Goal: Transaction & Acquisition: Purchase product/service

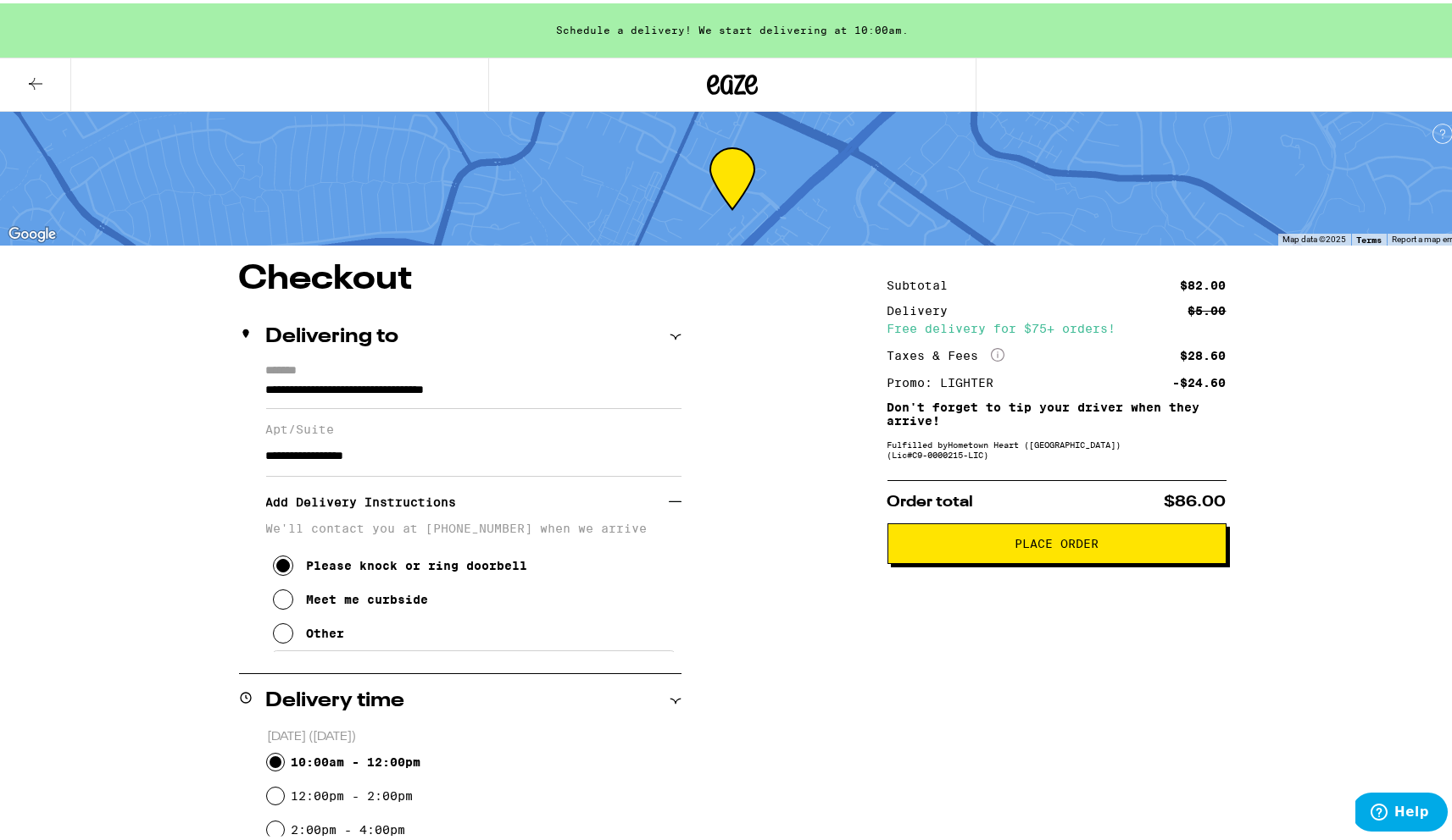
click at [31, 71] on icon at bounding box center [36, 81] width 21 height 21
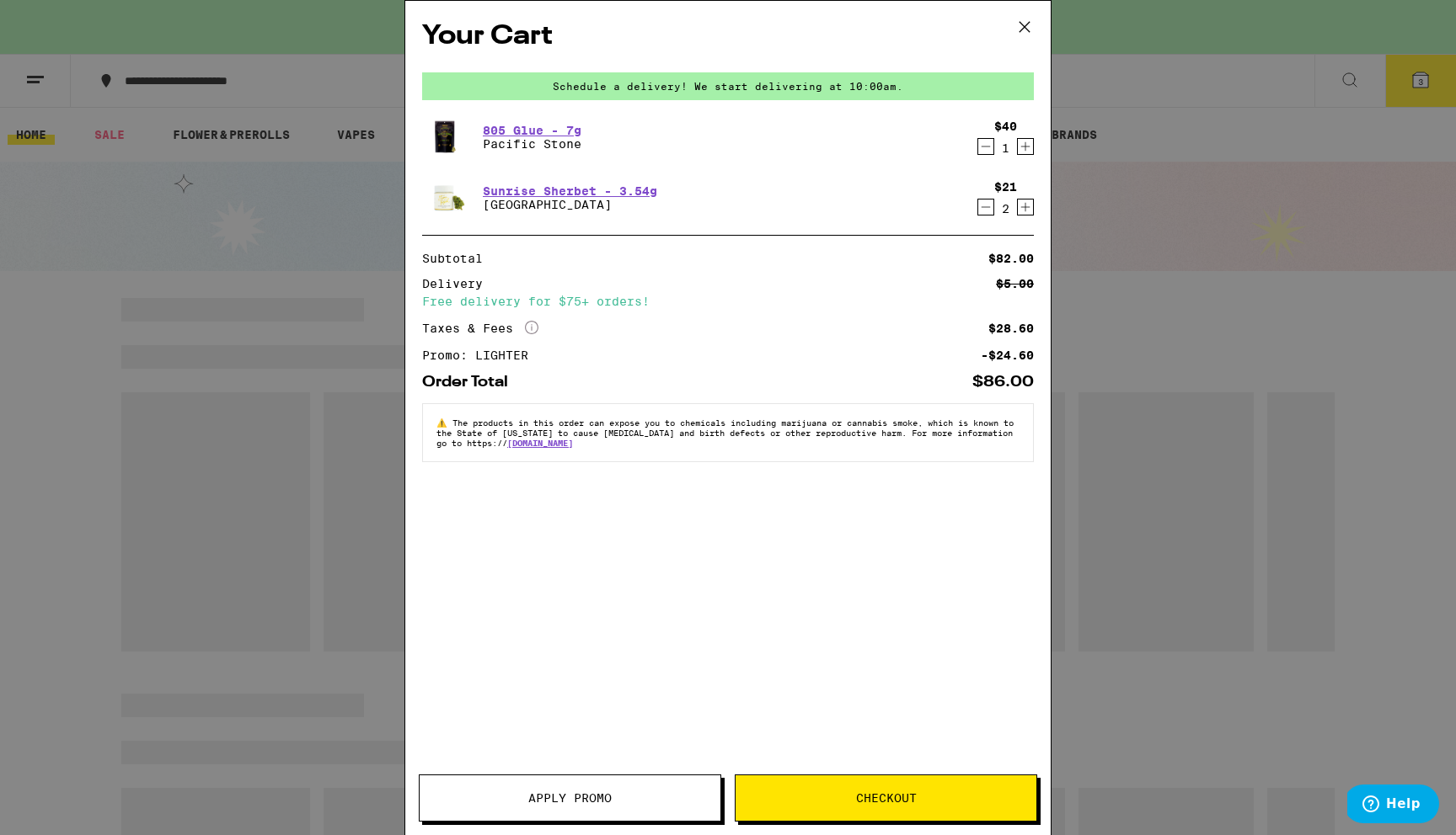
click at [1021, 27] on icon at bounding box center [1025, 27] width 26 height 26
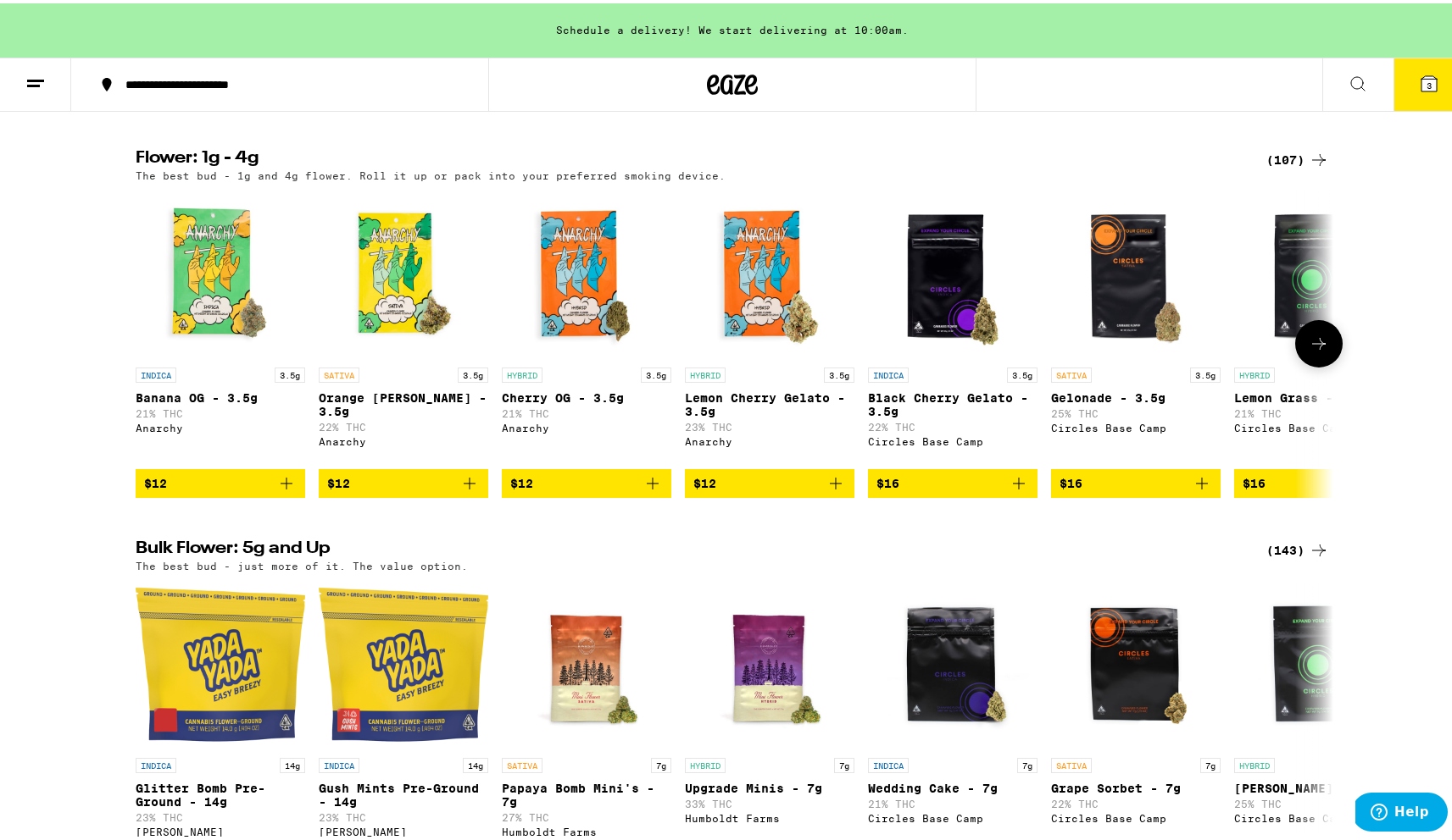
scroll to position [1316, 0]
click at [1280, 167] on div "(107)" at bounding box center [1298, 157] width 63 height 21
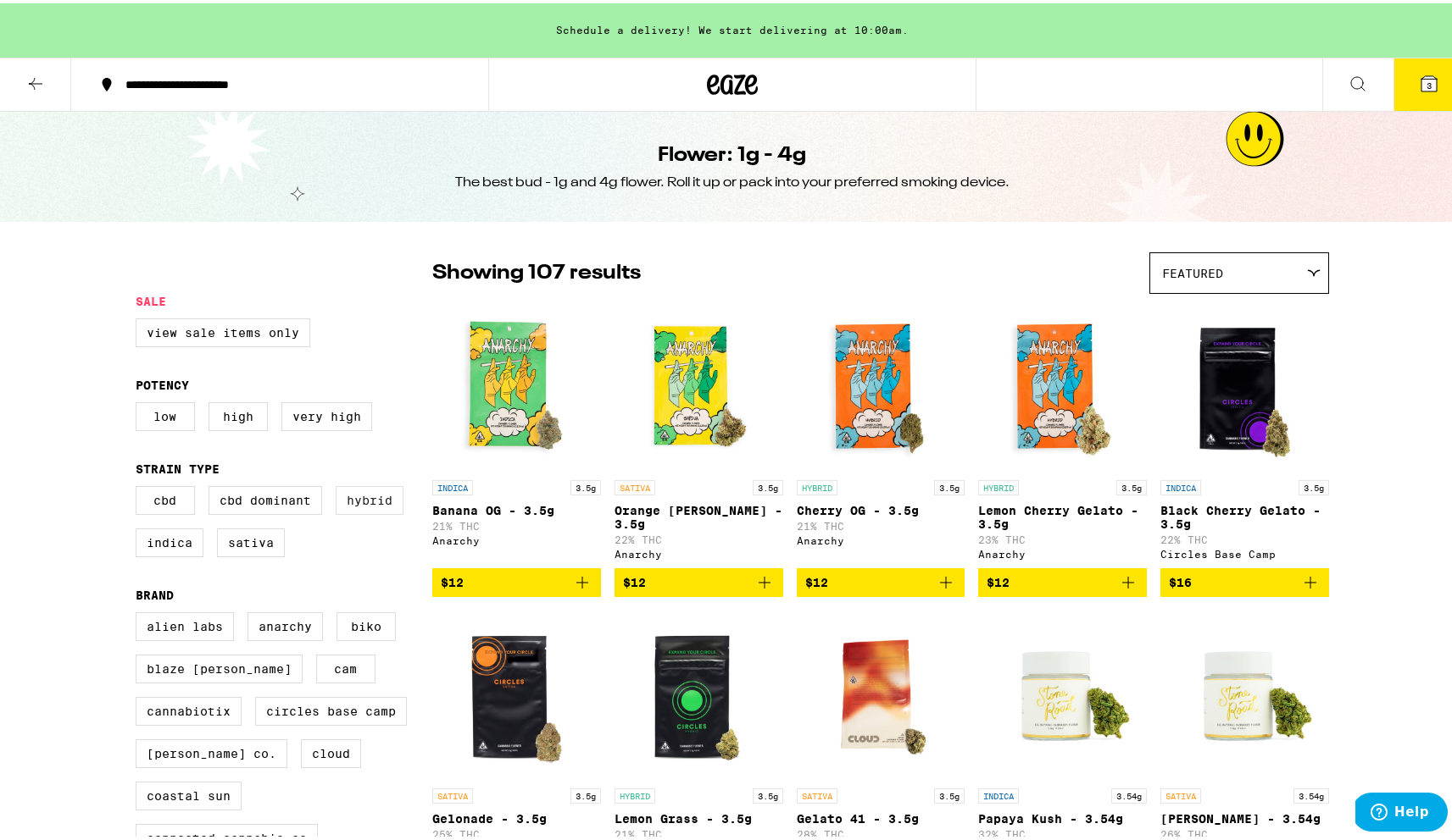
click at [360, 508] on label "Hybrid" at bounding box center [369, 497] width 68 height 29
click at [140, 486] on input "Hybrid" at bounding box center [139, 485] width 1 height 1
checkbox input "true"
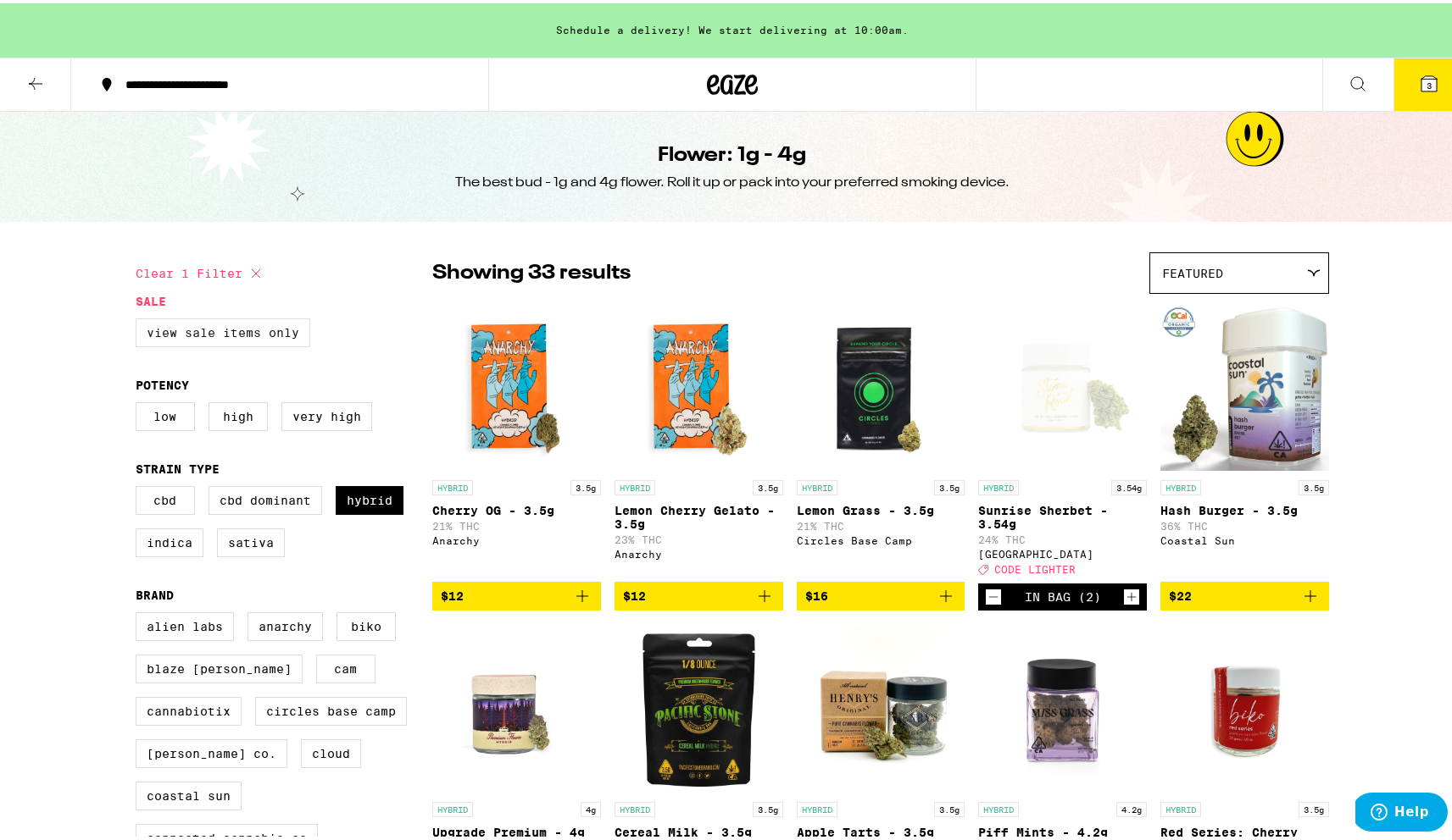
click at [231, 339] on label "View Sale Items Only" at bounding box center [223, 330] width 175 height 29
click at [140, 319] on input "View Sale Items Only" at bounding box center [139, 318] width 1 height 1
checkbox input "true"
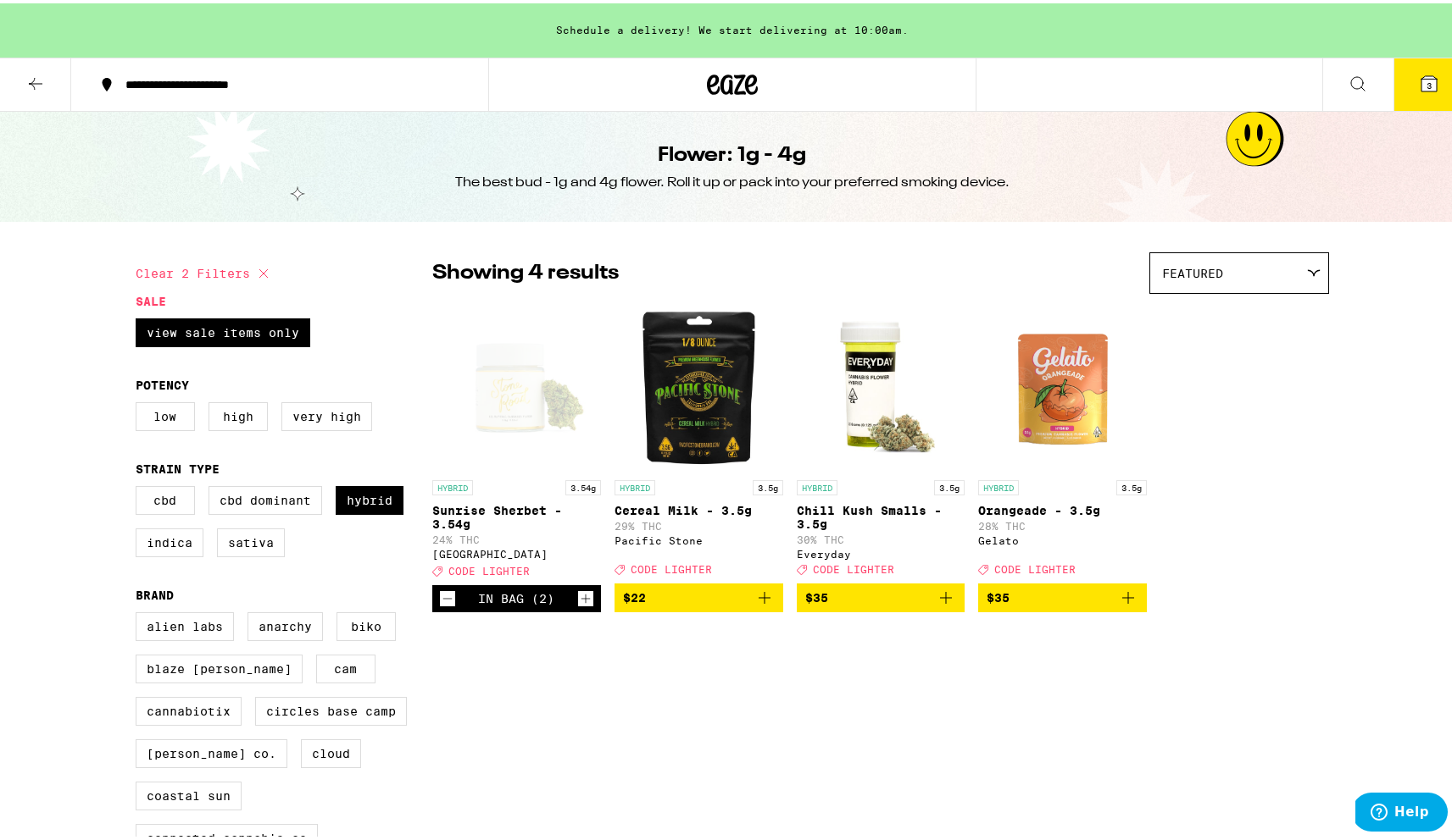
click at [32, 77] on icon at bounding box center [36, 81] width 21 height 21
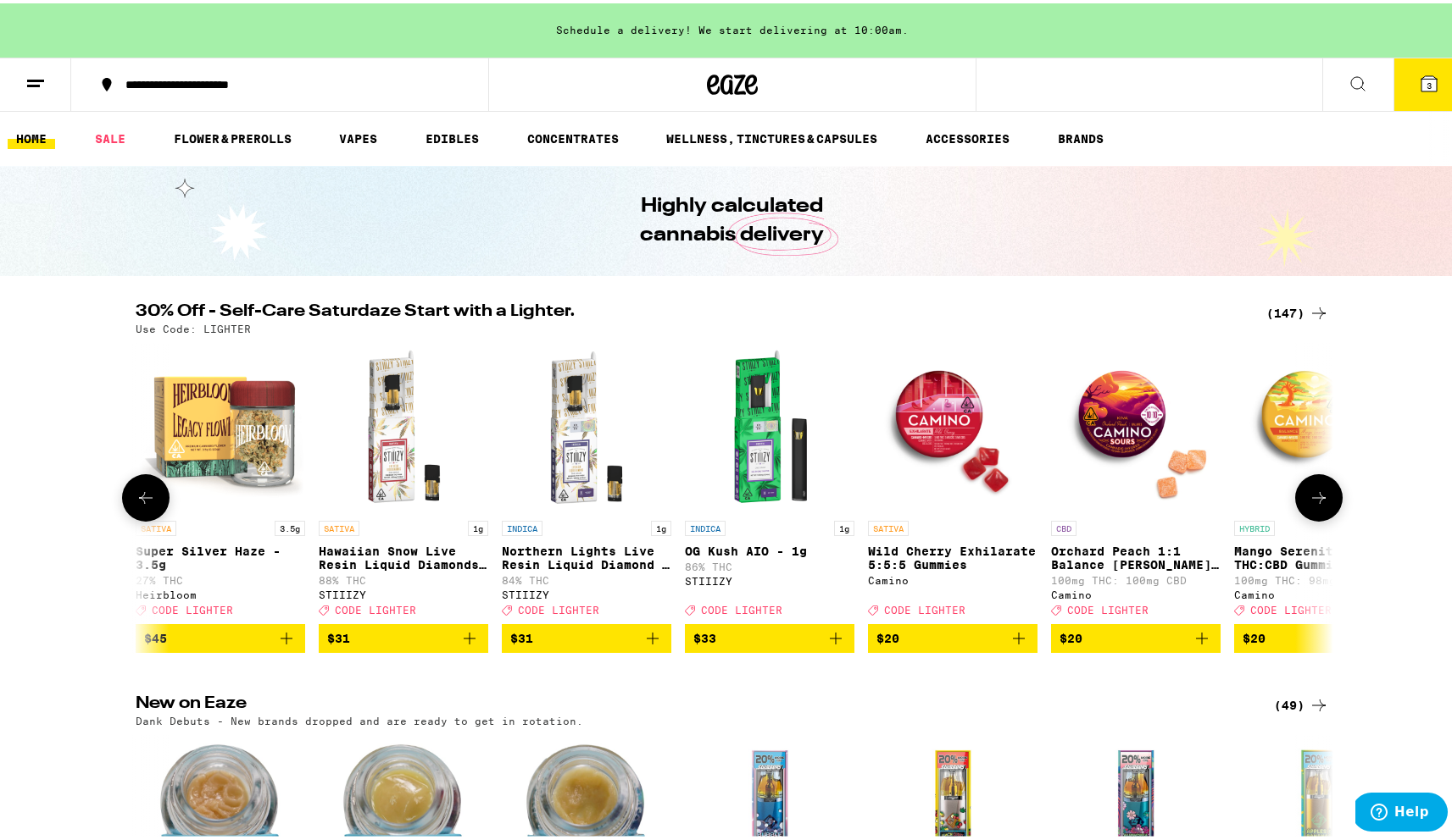
click at [1281, 325] on div "Use Code: LIGHTER" at bounding box center [732, 326] width 1194 height 11
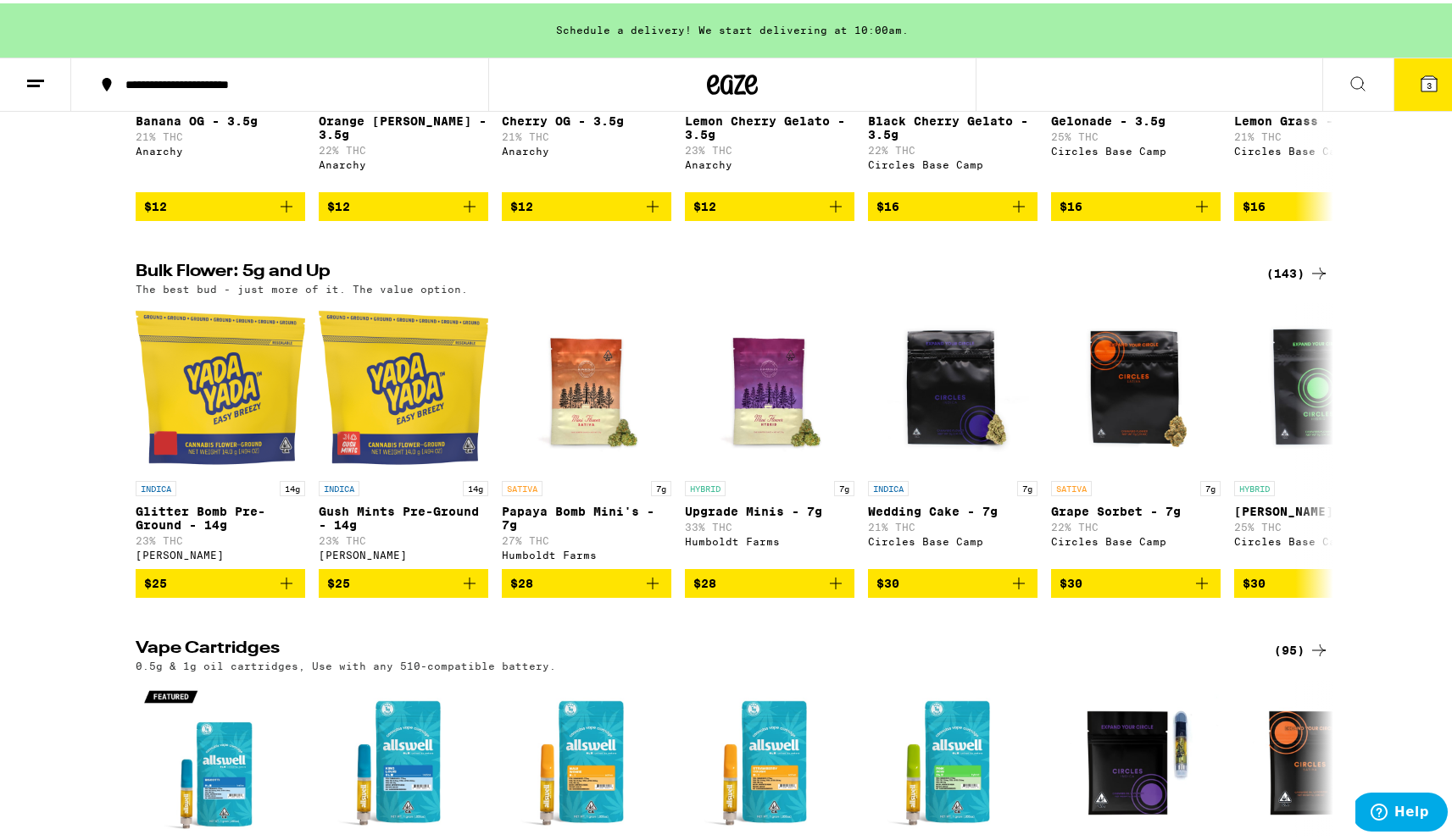
click at [1275, 280] on div "(143)" at bounding box center [1298, 270] width 63 height 21
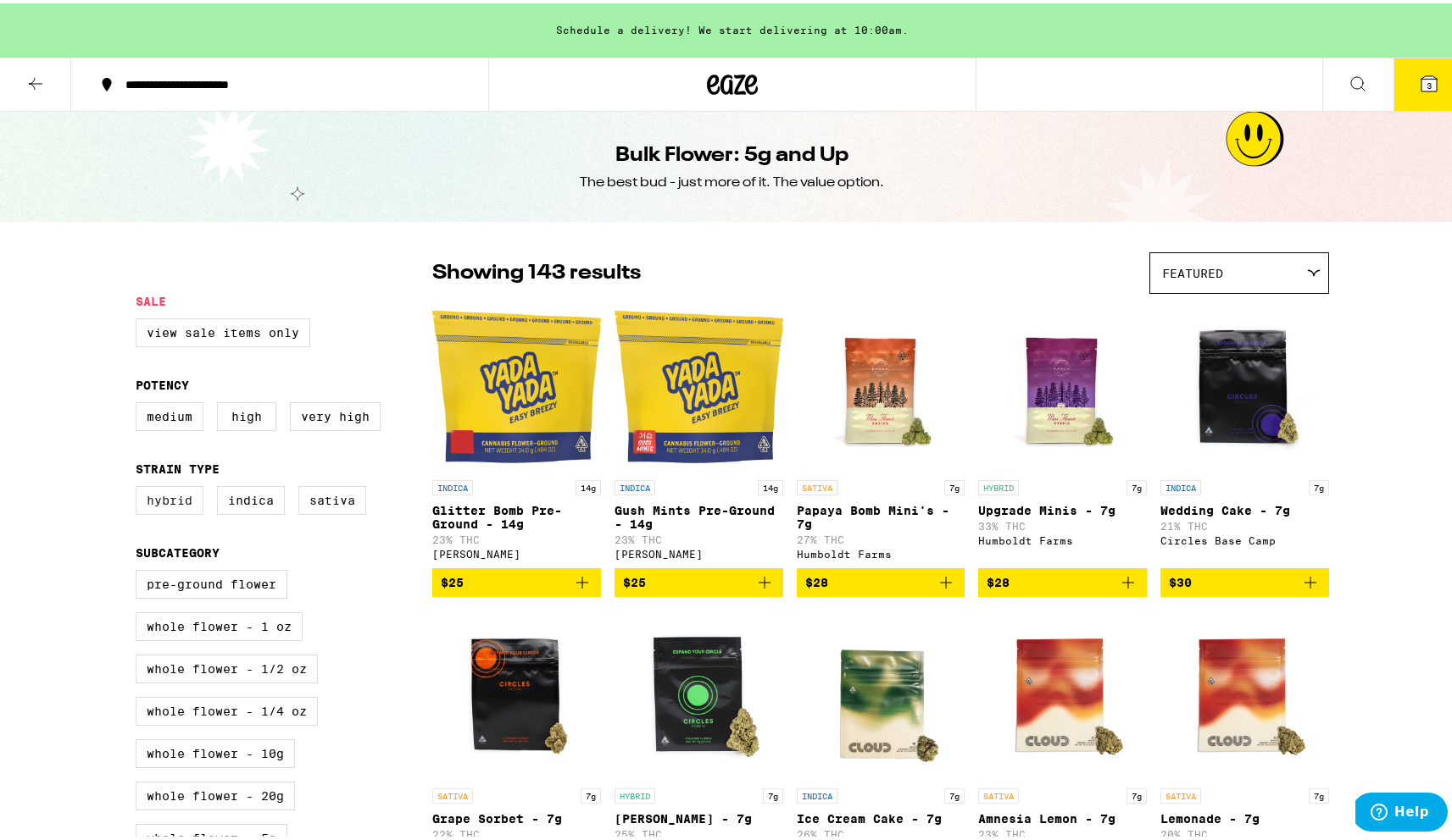
click at [160, 512] on label "Hybrid" at bounding box center [169, 497] width 68 height 29
click at [140, 486] on input "Hybrid" at bounding box center [139, 485] width 1 height 1
checkbox input "true"
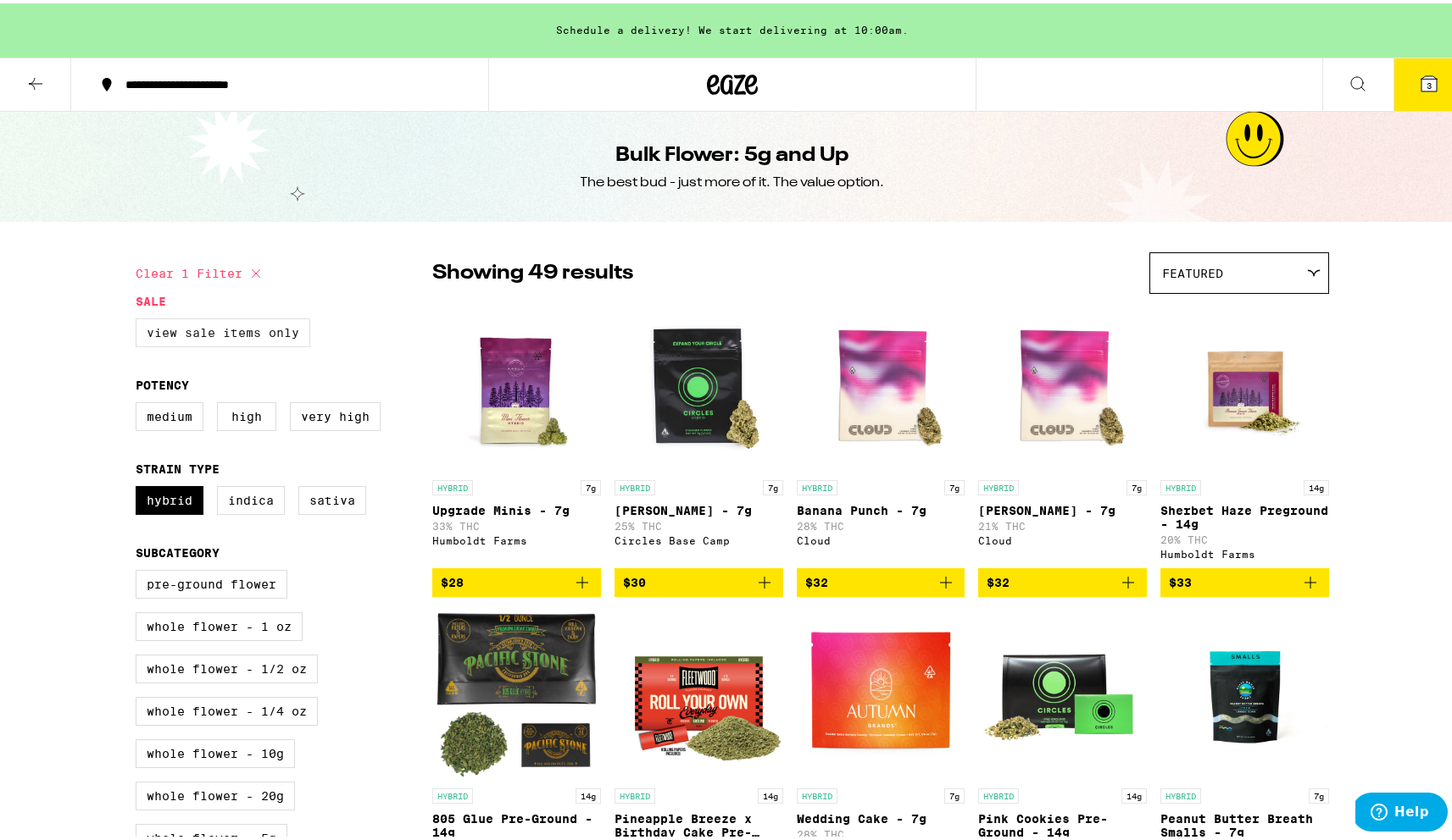
click at [223, 334] on label "View Sale Items Only" at bounding box center [223, 330] width 175 height 29
click at [140, 319] on input "View Sale Items Only" at bounding box center [139, 318] width 1 height 1
checkbox input "true"
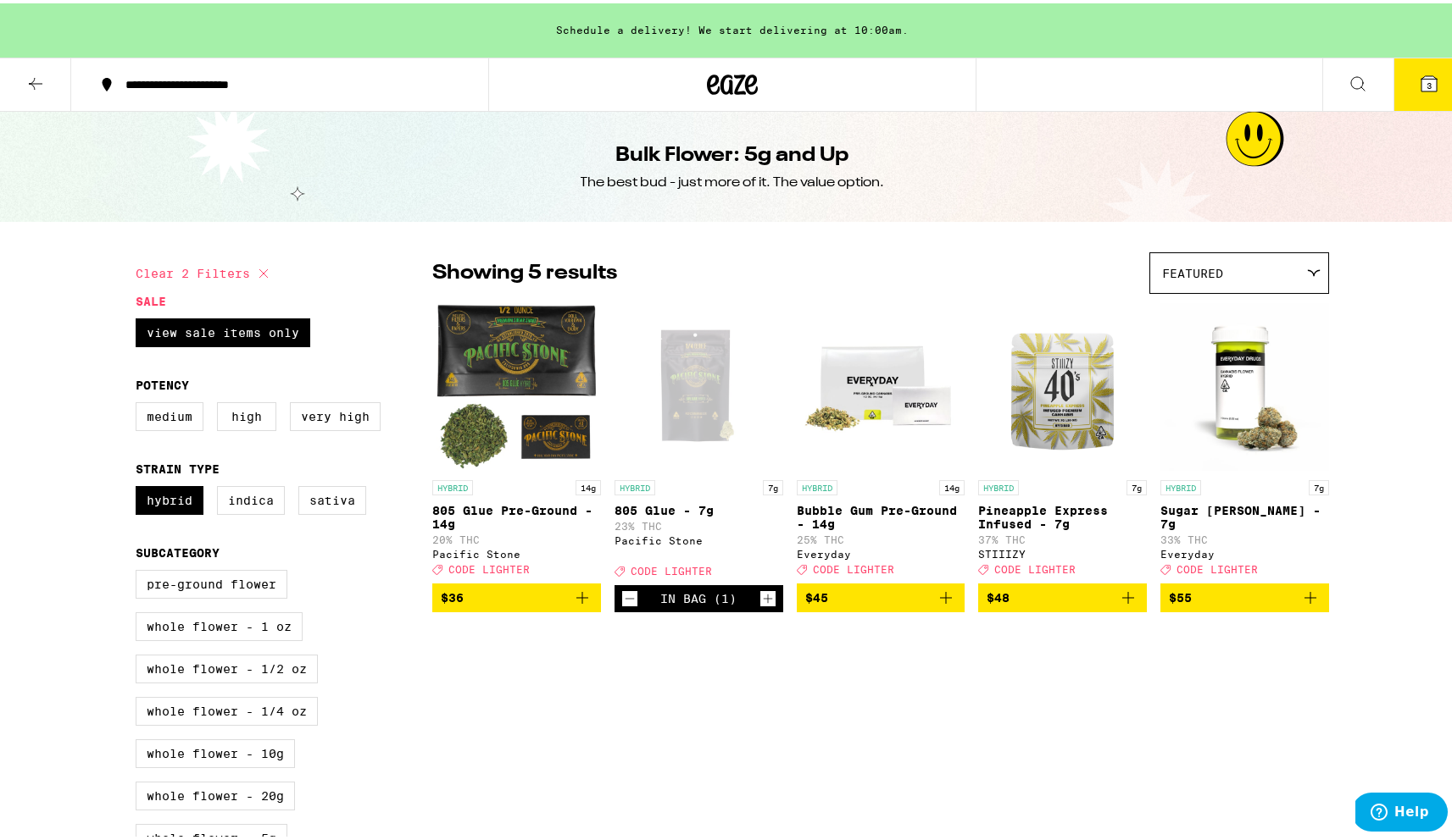
click at [682, 400] on div "Open page for 805 Glue - 7g from Pacific Stone" at bounding box center [699, 384] width 169 height 170
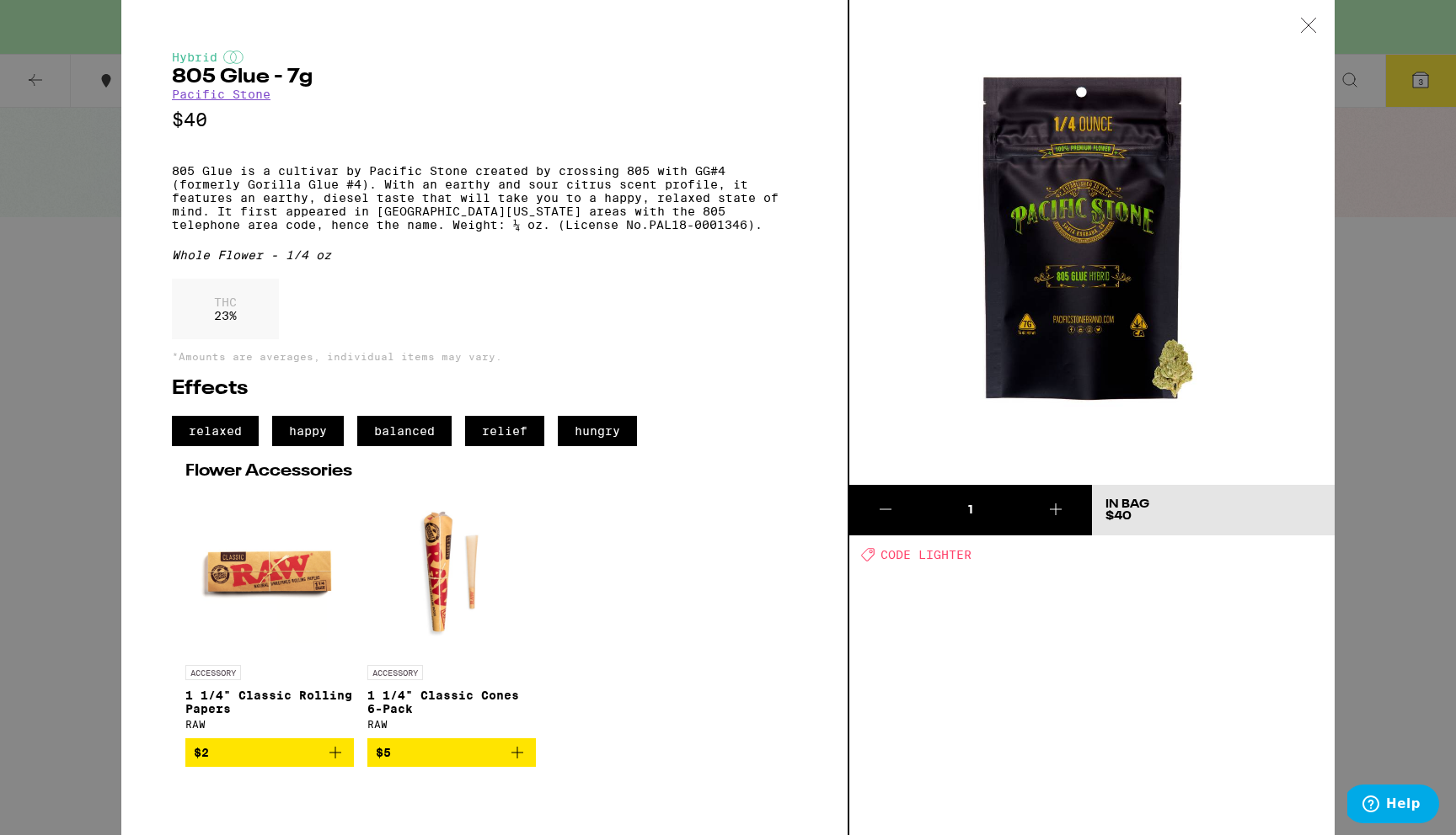
click at [55, 342] on div "Hybrid 805 Glue - 7g Pacific Stone $40 805 Glue is a cultivar by Pacific Stone …" at bounding box center [728, 418] width 1456 height 835
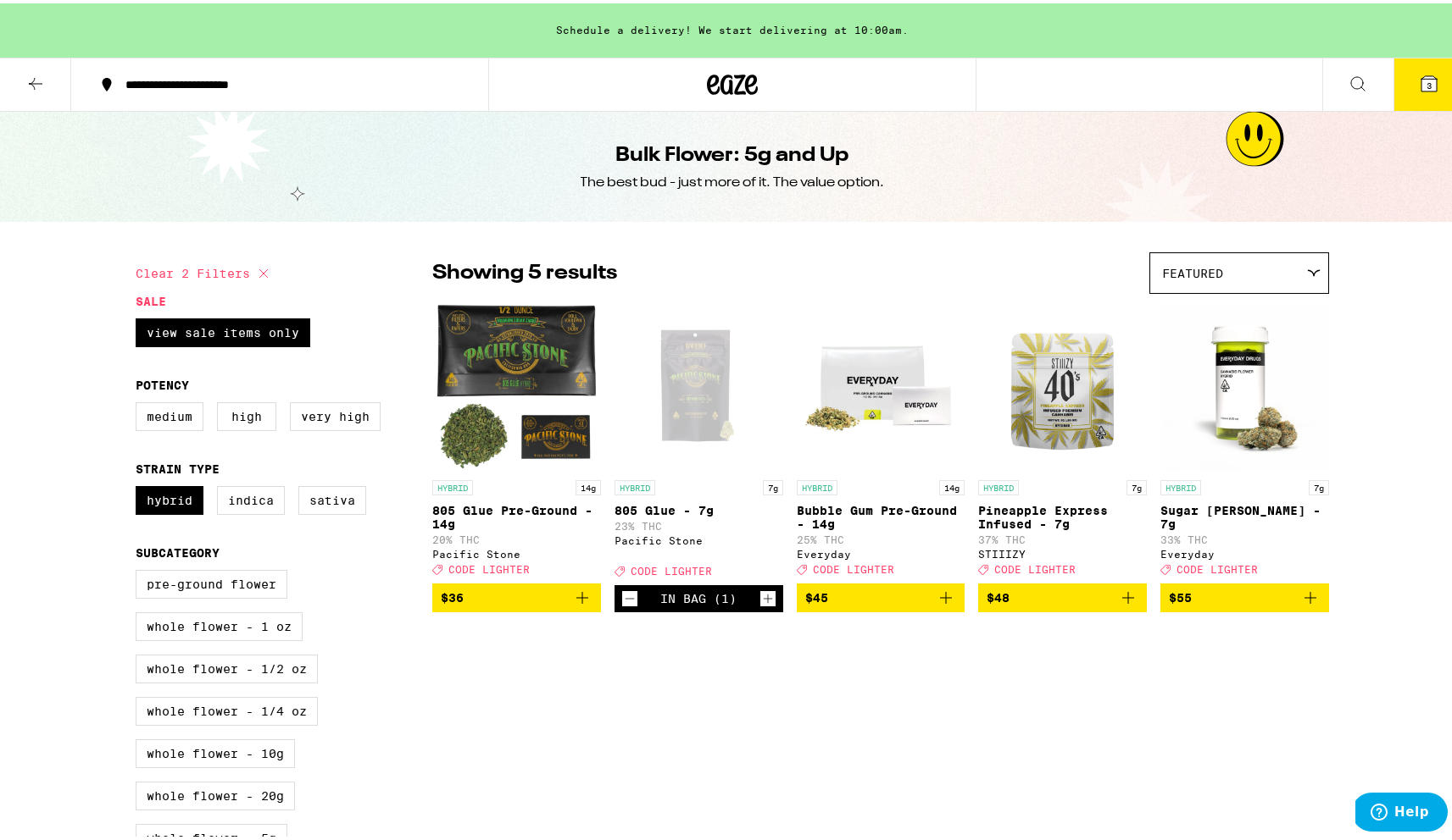
click at [1413, 93] on button "3" at bounding box center [1429, 81] width 71 height 52
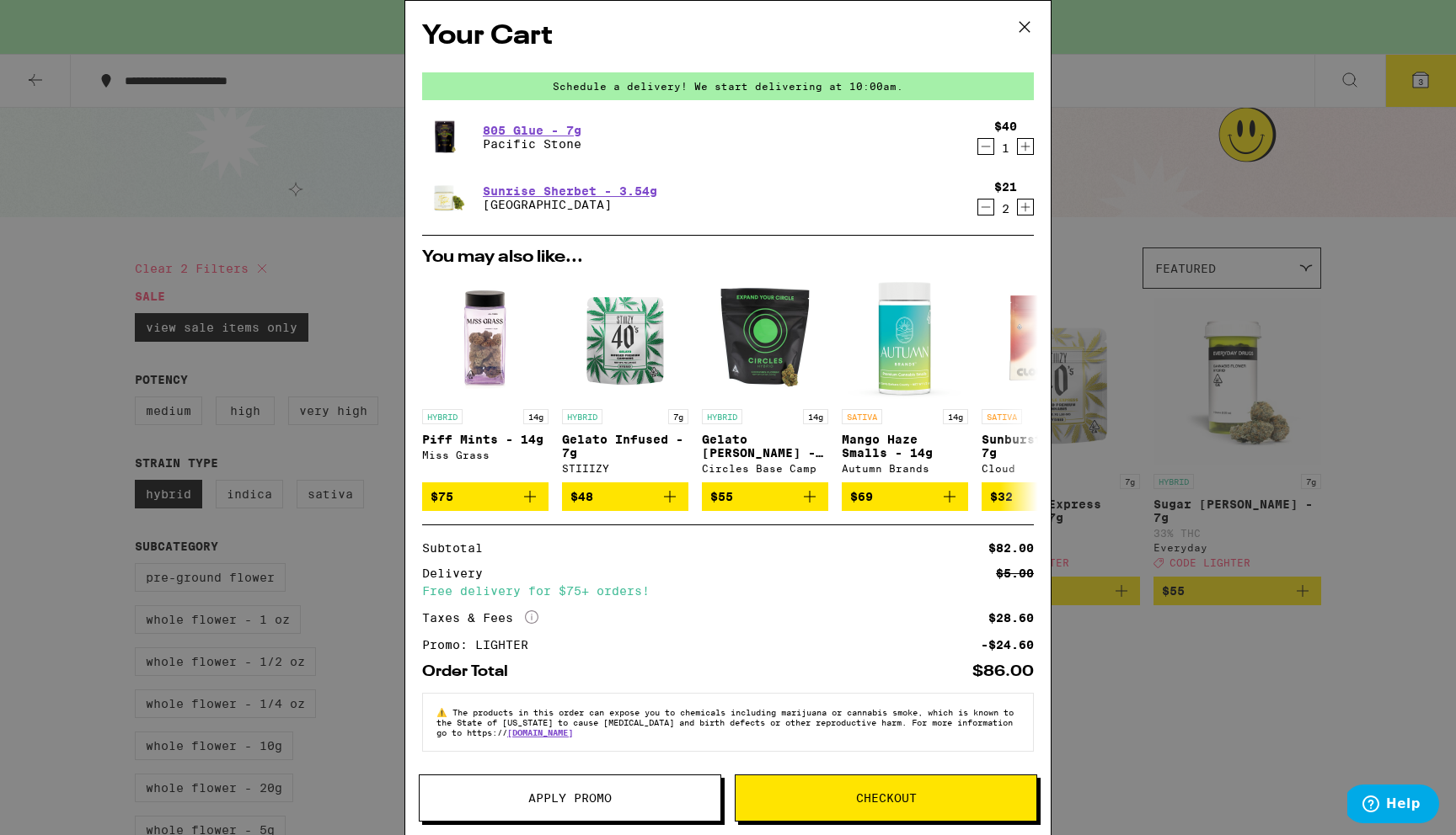
click at [933, 798] on span "Checkout" at bounding box center [886, 798] width 301 height 12
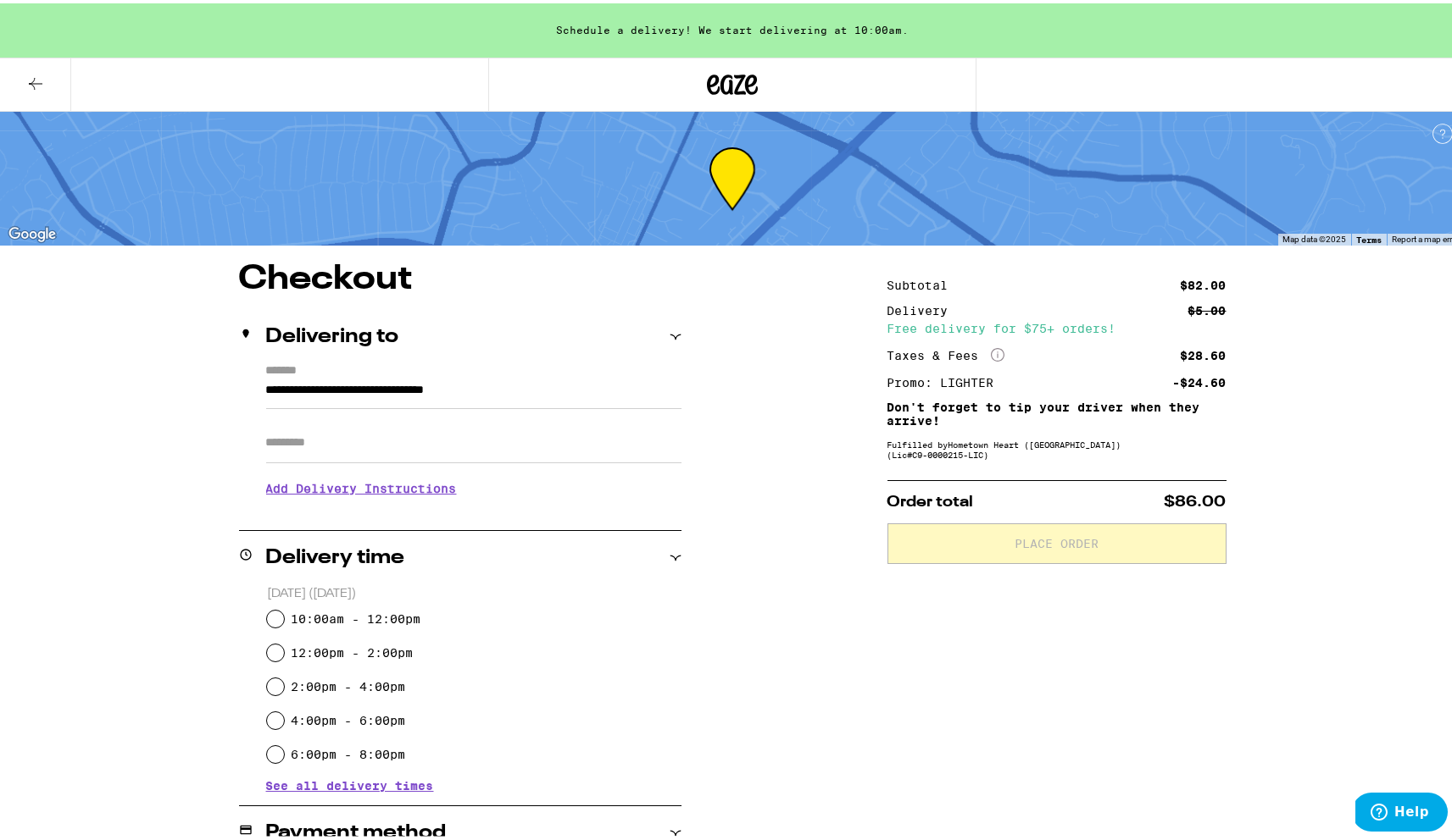
click at [449, 441] on input "Apt/Suite" at bounding box center [473, 439] width 415 height 40
type input "**********"
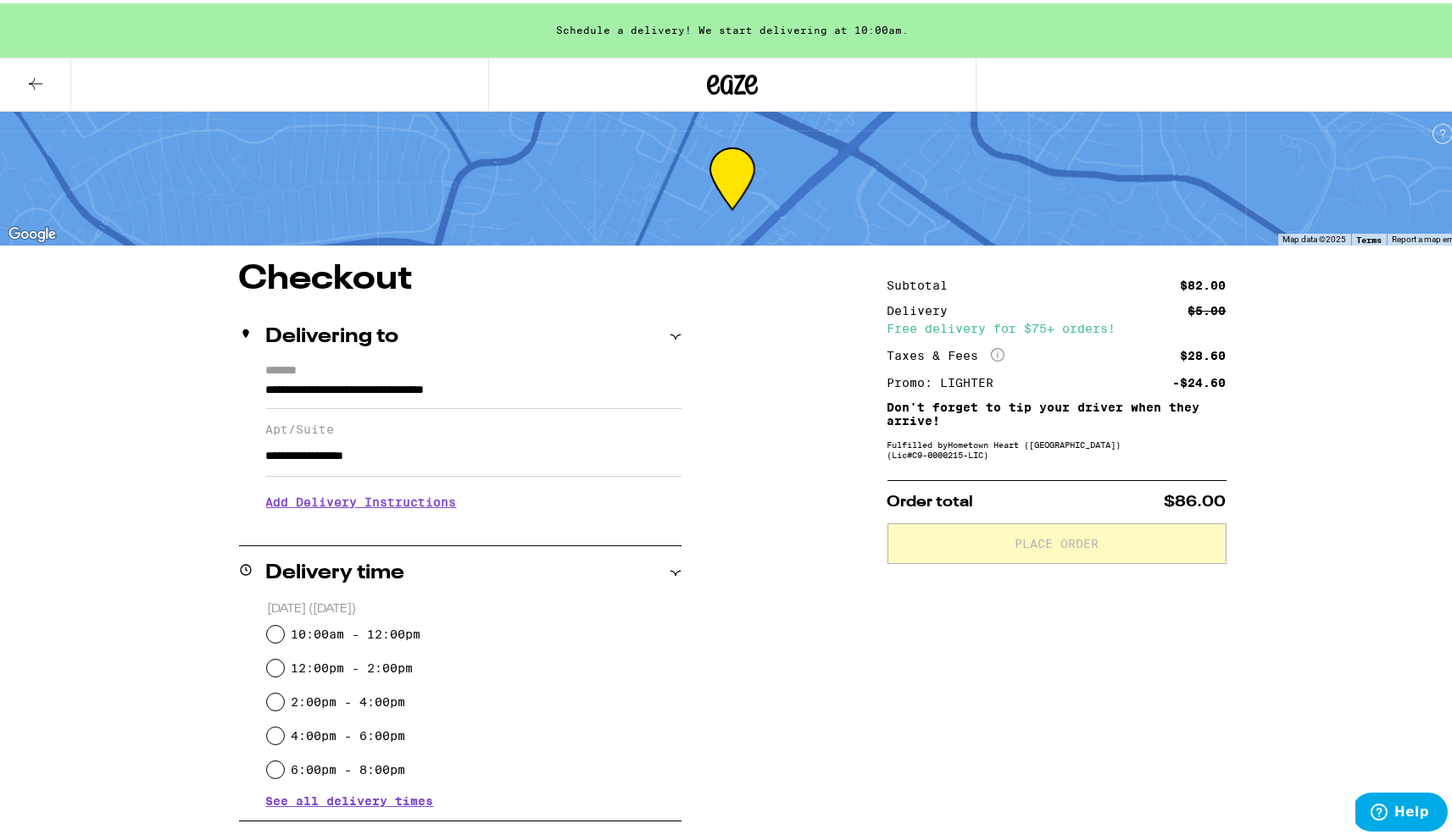
click at [403, 509] on h3 "Add Delivery Instructions" at bounding box center [473, 498] width 415 height 39
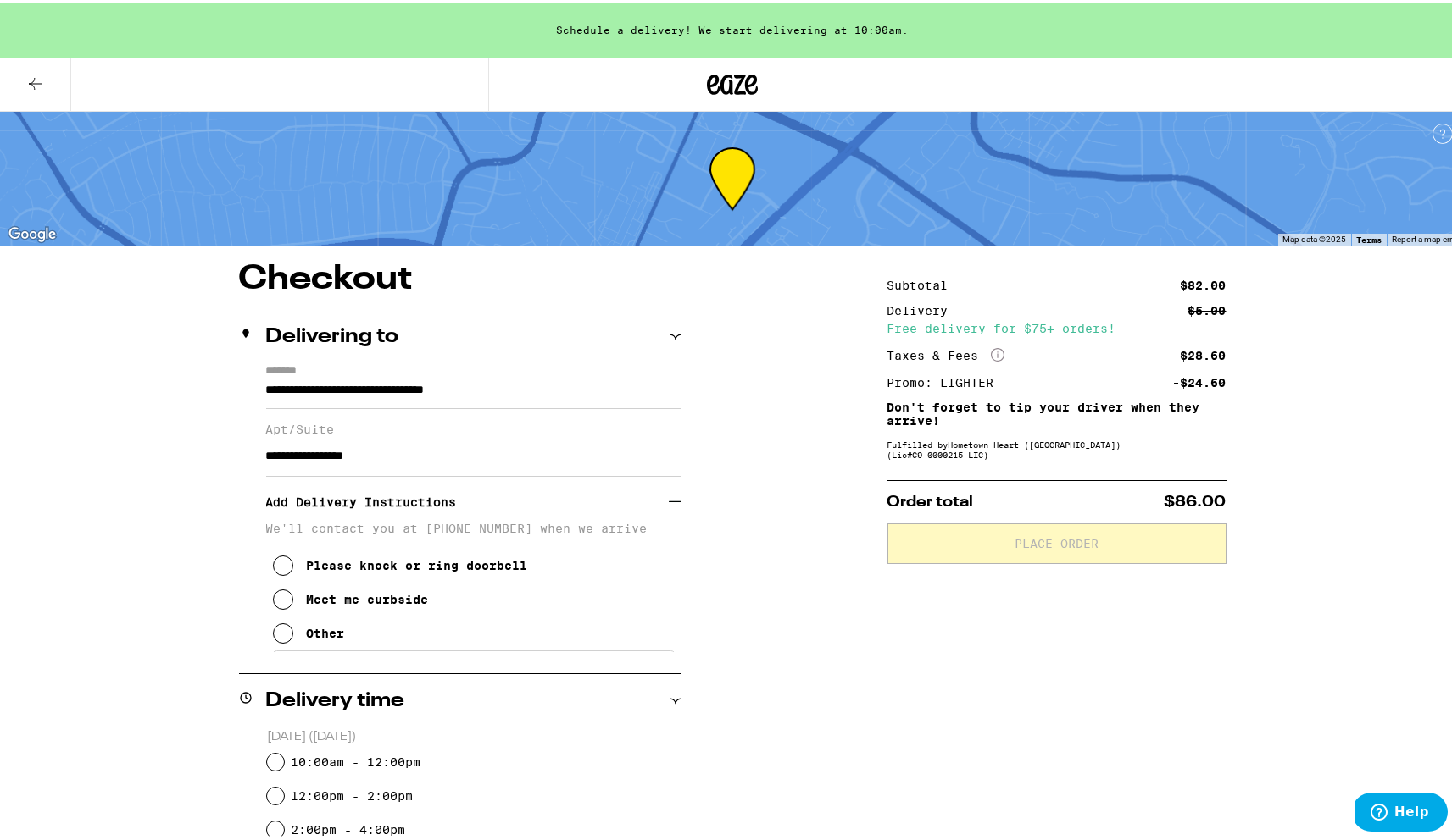
click at [398, 557] on button "Please knock or ring doorbell" at bounding box center [400, 562] width 255 height 34
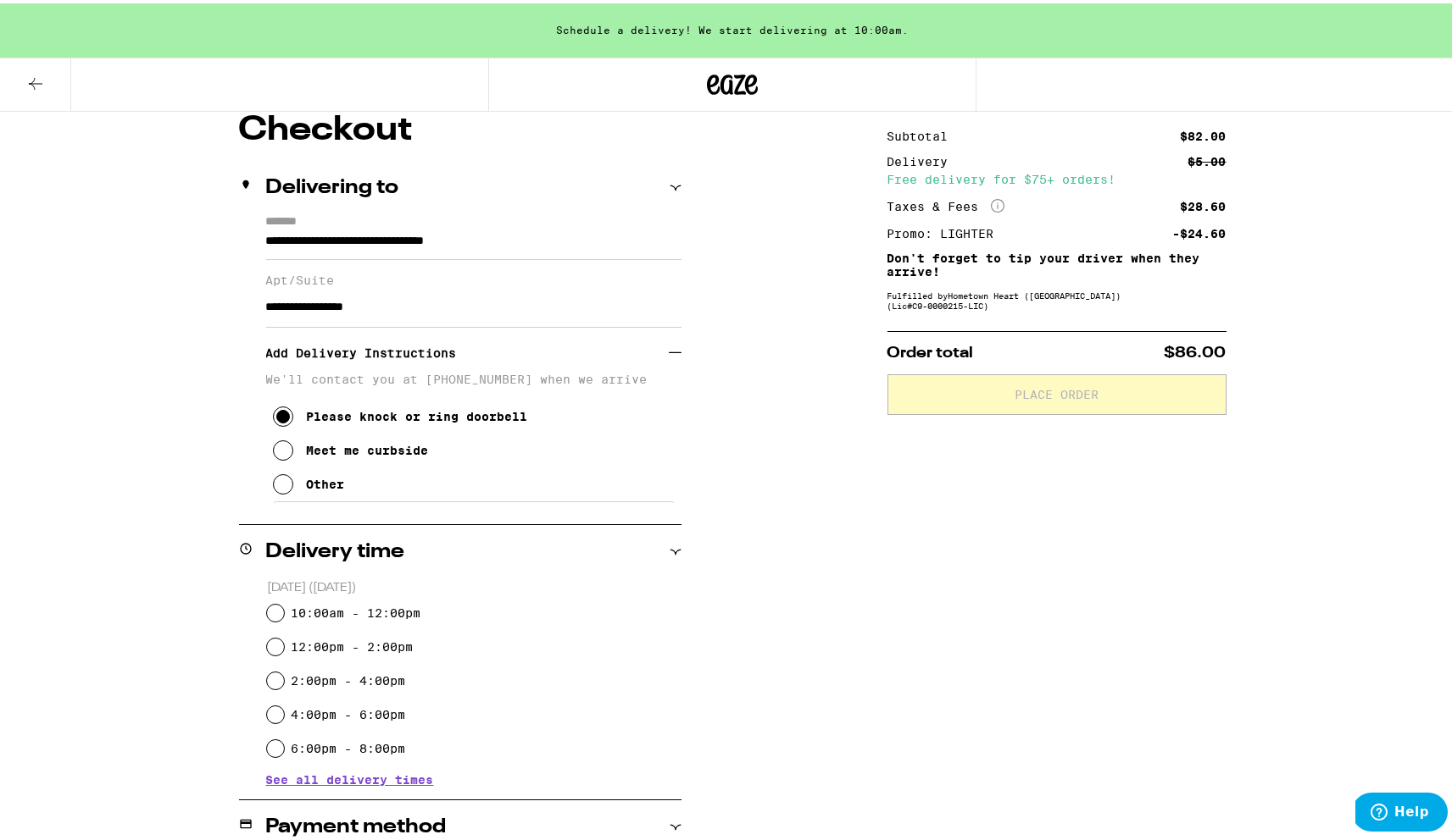
scroll to position [150, 0]
click at [394, 613] on label "10:00am - 12:00pm" at bounding box center [355, 609] width 130 height 14
click at [284, 613] on input "10:00am - 12:00pm" at bounding box center [275, 609] width 17 height 17
radio input "true"
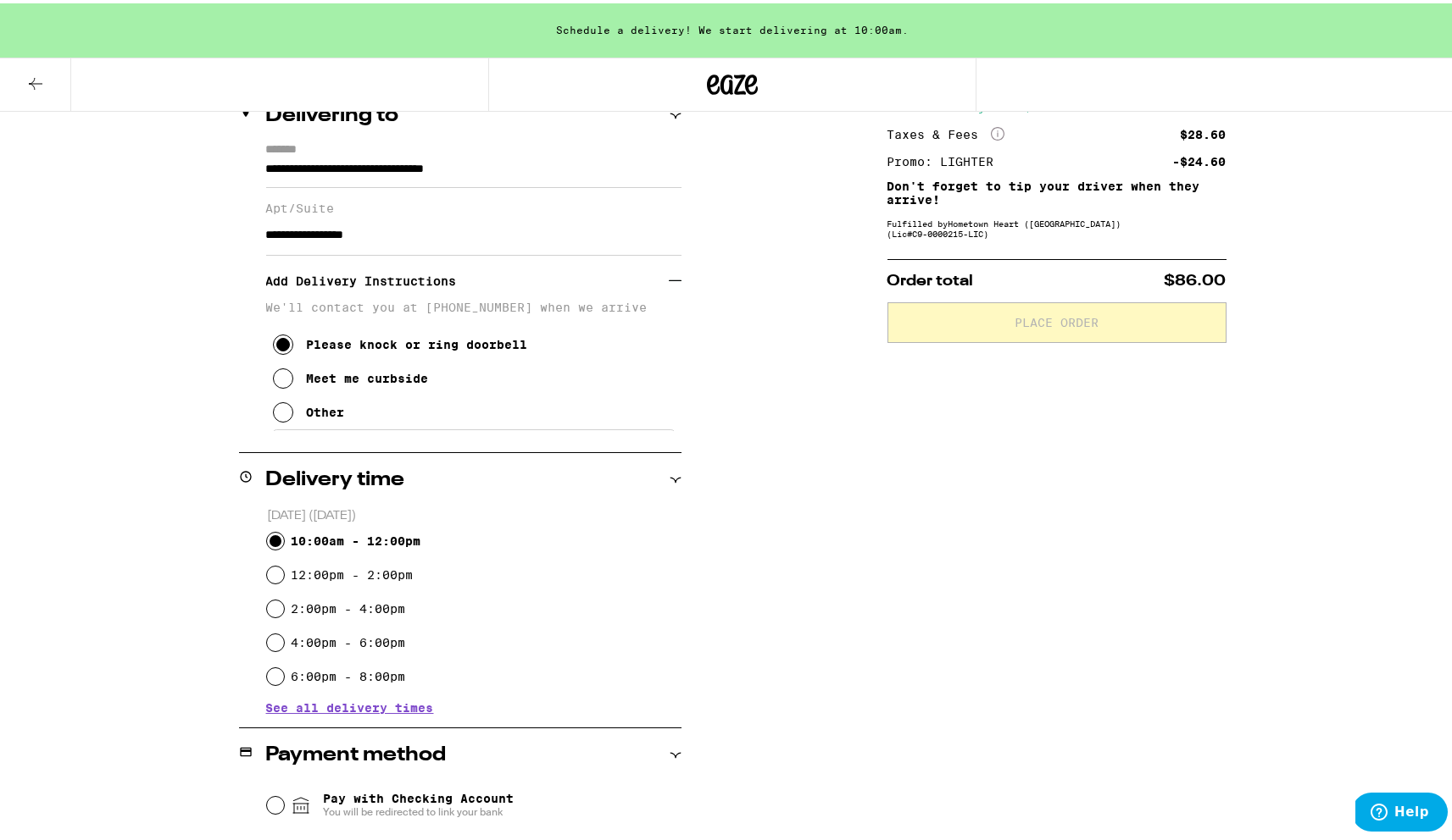
scroll to position [481, 0]
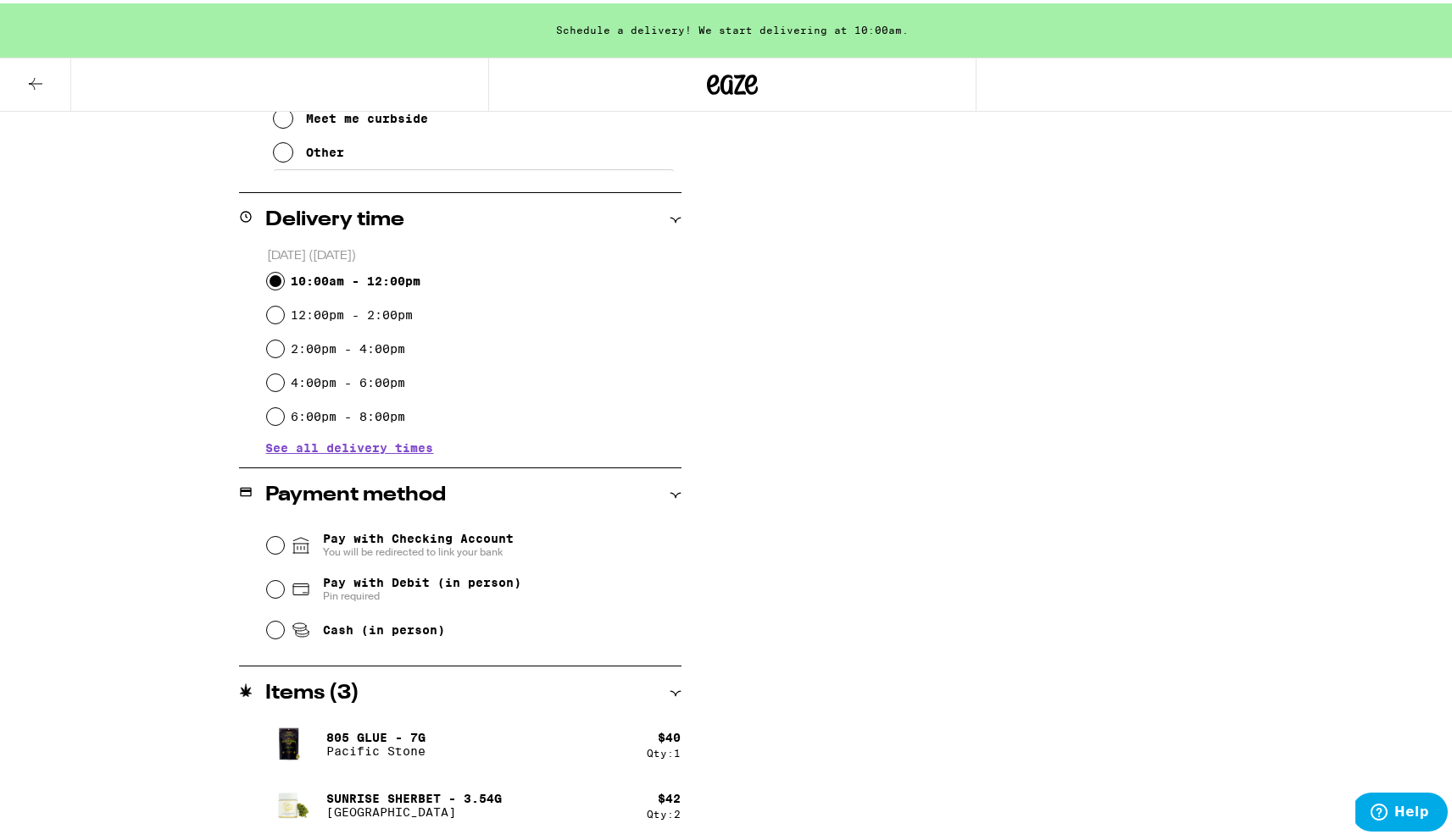
click at [406, 633] on span "Cash (in person)" at bounding box center [384, 627] width 122 height 14
click at [284, 633] on input "Cash (in person)" at bounding box center [275, 627] width 17 height 17
radio input "true"
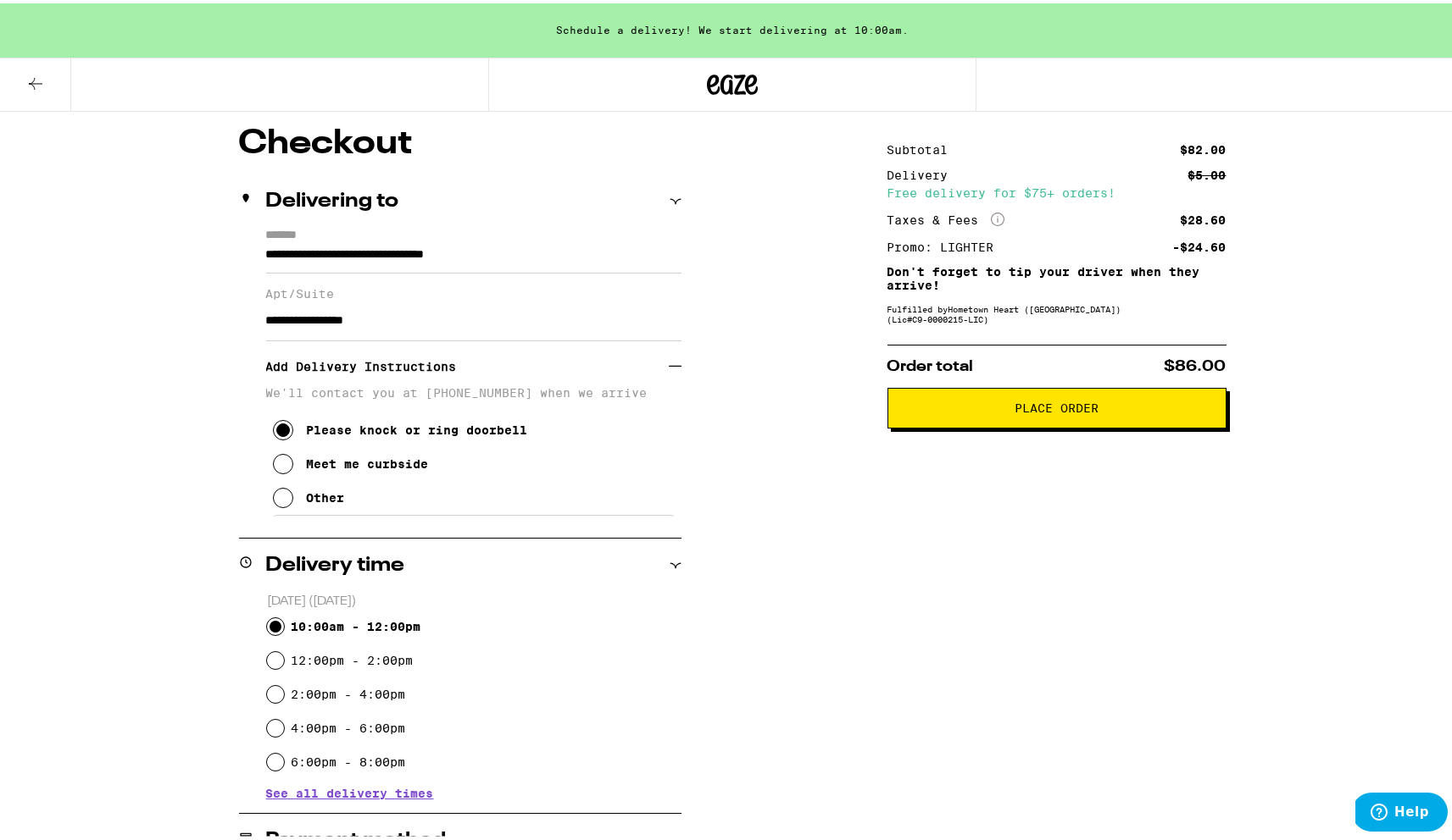
scroll to position [0, 0]
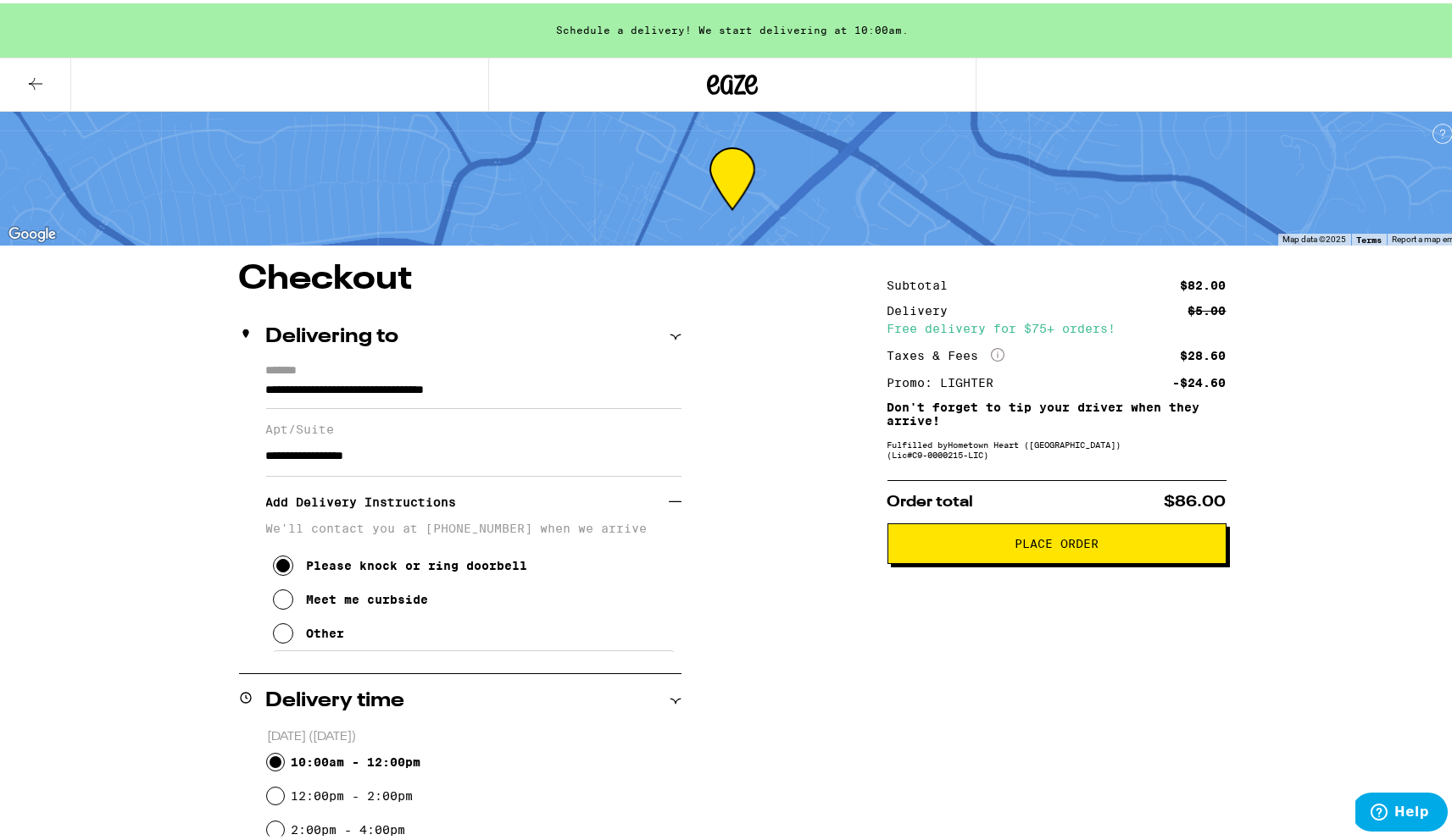
click at [1043, 556] on button "Place Order" at bounding box center [1057, 540] width 339 height 40
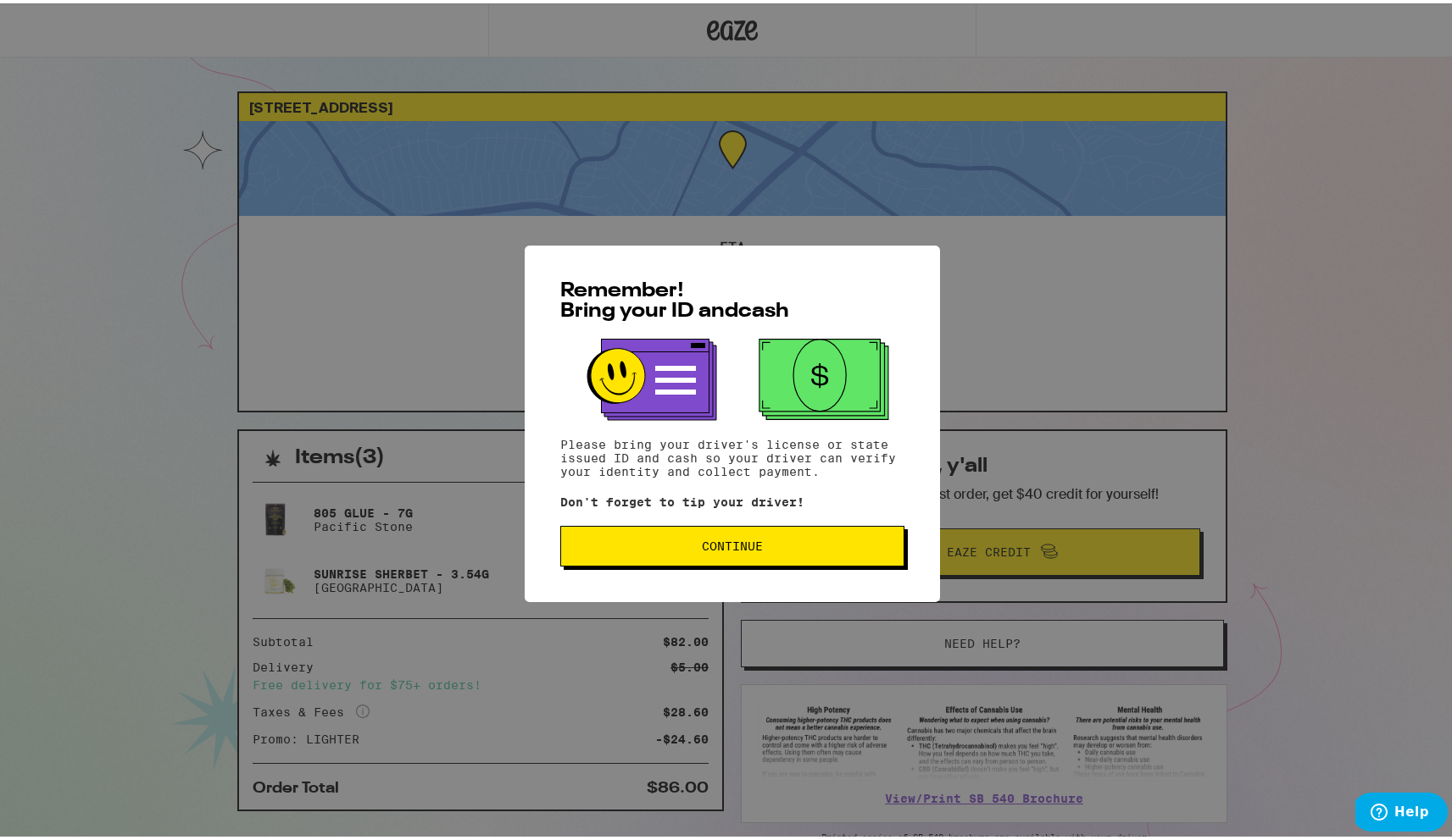
click at [807, 544] on span "Continue" at bounding box center [732, 543] width 316 height 12
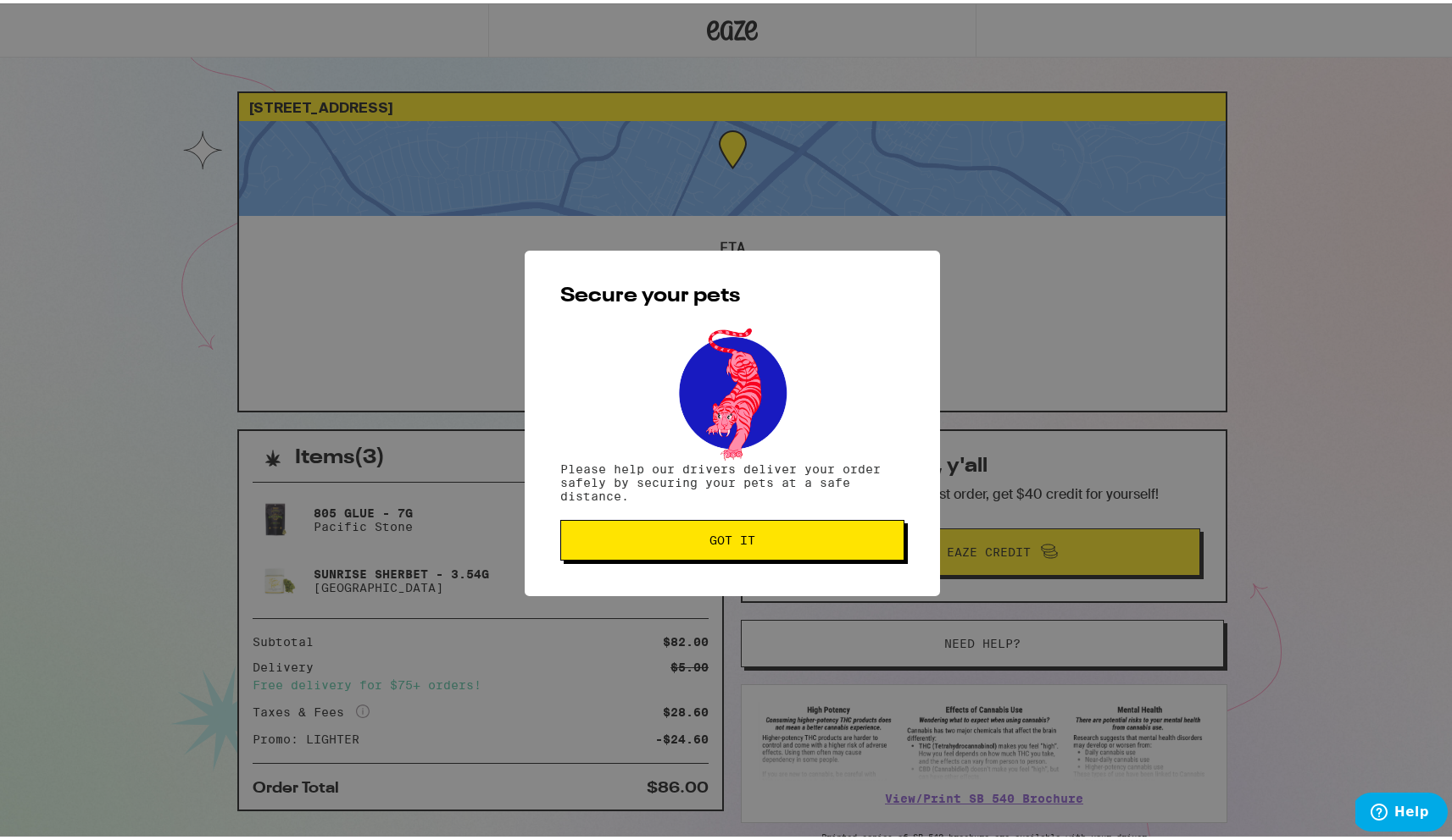
click at [804, 546] on button "Got it" at bounding box center [732, 537] width 344 height 40
